Goal: Communication & Community: Answer question/provide support

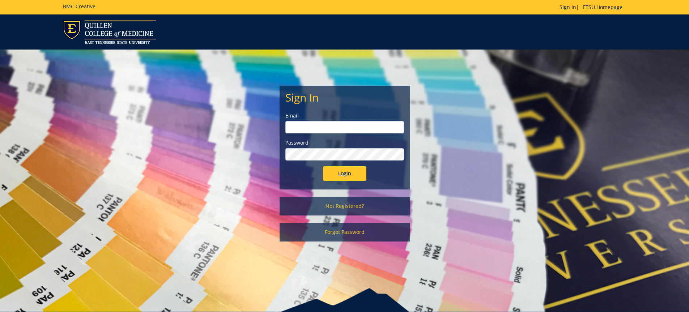
type input "[PERSON_NAME][EMAIL_ADDRESS][DOMAIN_NAME]"
click at [340, 174] on input "Login" at bounding box center [344, 173] width 43 height 14
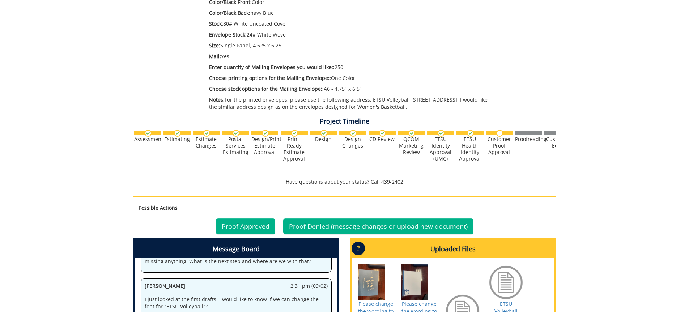
scroll to position [362, 0]
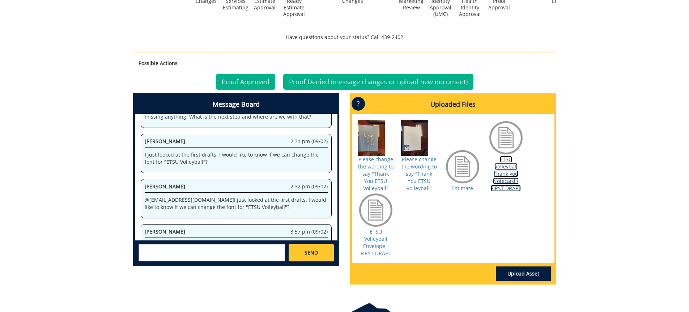
click at [507, 174] on link "ETSU Volleyball Thank you Notecard - FIRST DRAFT" at bounding box center [506, 174] width 30 height 36
click at [179, 253] on textarea at bounding box center [212, 252] width 147 height 17
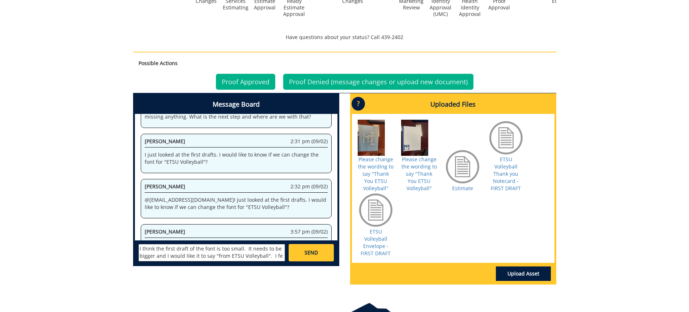
scroll to position [0, 0]
type textarea "I think the first draft of the font is too small. It needs to be bigger and I w…"
click at [506, 164] on link "ETSU Volleyball Thank you Notecard - FIRST DRAFT" at bounding box center [506, 174] width 30 height 36
click at [313, 250] on span "SEND" at bounding box center [311, 252] width 13 height 7
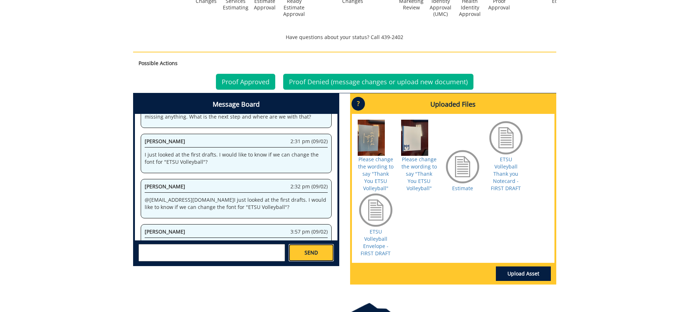
scroll to position [677, 0]
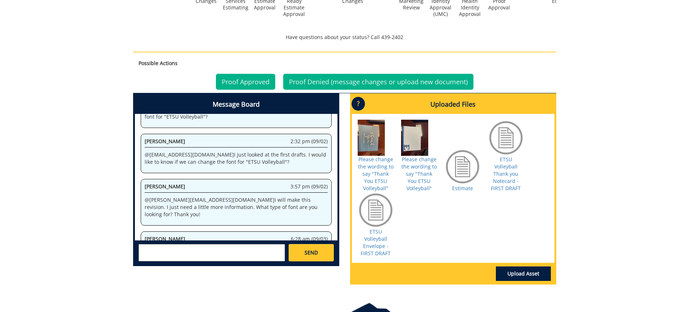
click at [145, 249] on p "I think the first draft of the font is too small. It needs to be bigger and I w…" at bounding box center [236, 256] width 183 height 14
drag, startPoint x: 242, startPoint y: 224, endPoint x: 143, endPoint y: 217, distance: 98.6
click at [143, 232] on div "[PERSON_NAME] 6:28 am (09/03) I think the first draft of the font is too small.…" at bounding box center [236, 251] width 191 height 39
copy p "I think the first draft of the font is too small. It needs to be bigger and I w…"
click at [161, 251] on textarea at bounding box center [212, 252] width 147 height 17
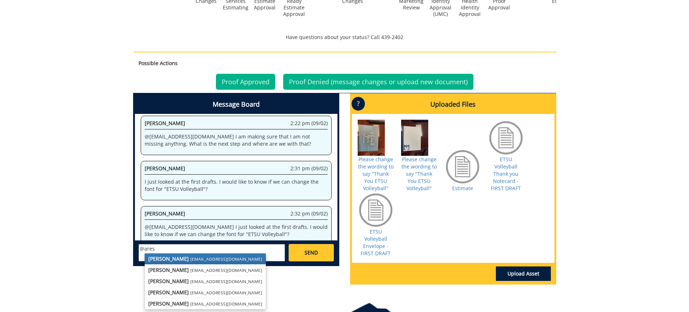
scroll to position [3868, 0]
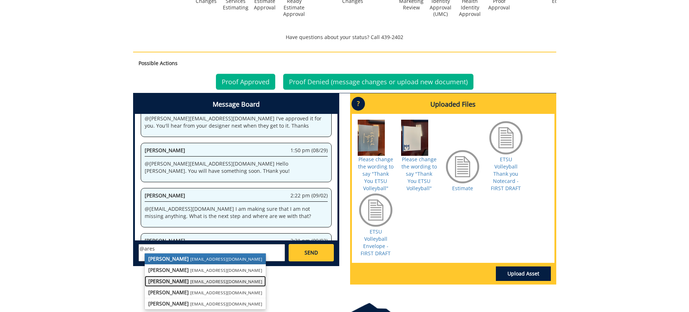
click at [180, 283] on link "[PERSON_NAME] [EMAIL_ADDRESS][DOMAIN_NAME]" at bounding box center [205, 281] width 121 height 11
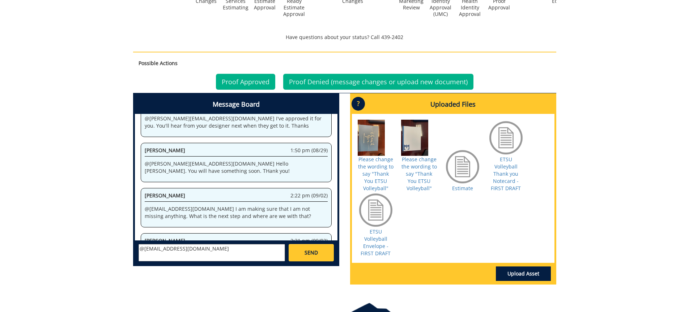
paste textarea "I think the first draft of the font is too small. It needs to be bigger and I w…"
type textarea "@[EMAIL_ADDRESS][DOMAIN_NAME] I think the first draft of the font is too small.…"
click at [312, 253] on span "SEND" at bounding box center [311, 252] width 13 height 7
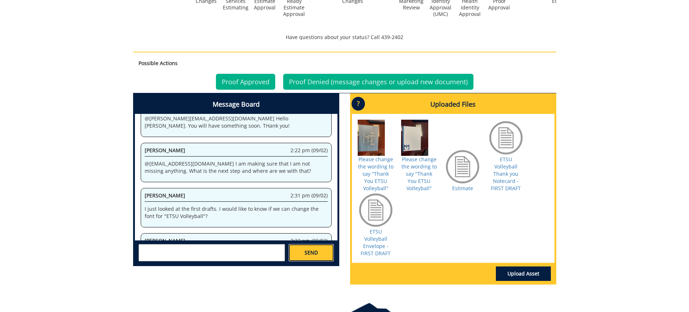
scroll to position [4711, 0]
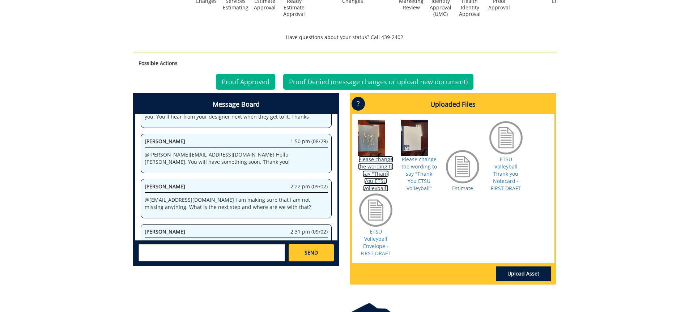
click at [371, 158] on link "Please change the wording to say "Thank You ETSU Volleyball"" at bounding box center [375, 174] width 35 height 36
